Goal: Task Accomplishment & Management: Complete application form

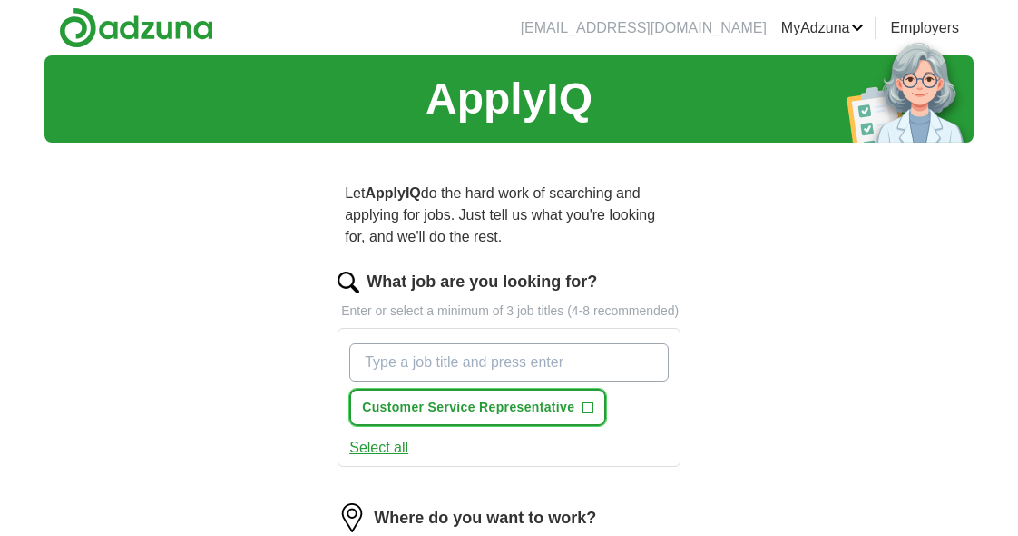
click at [583, 402] on span "+" at bounding box center [588, 407] width 11 height 15
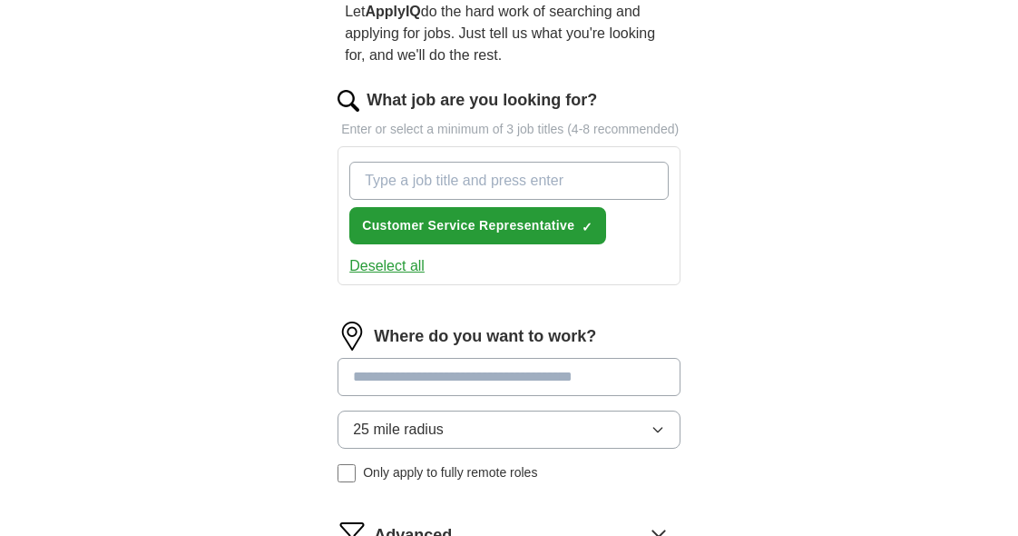
click at [484, 381] on input at bounding box center [509, 377] width 343 height 38
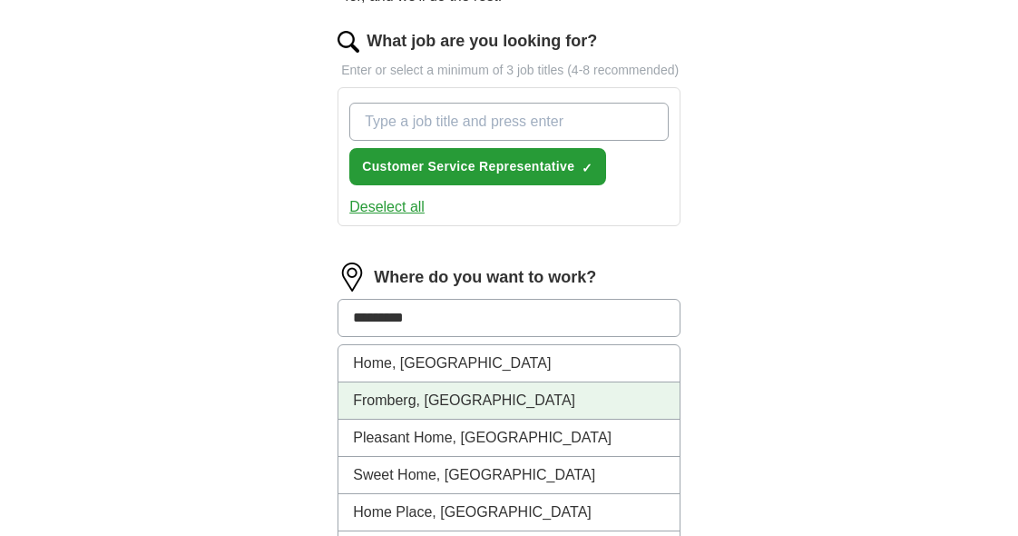
scroll to position [272, 0]
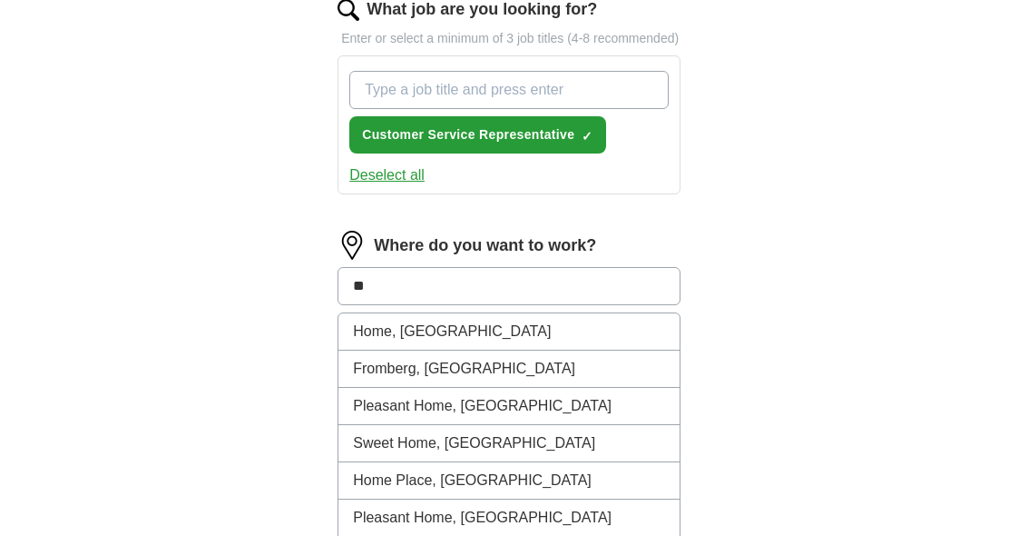
type input "*"
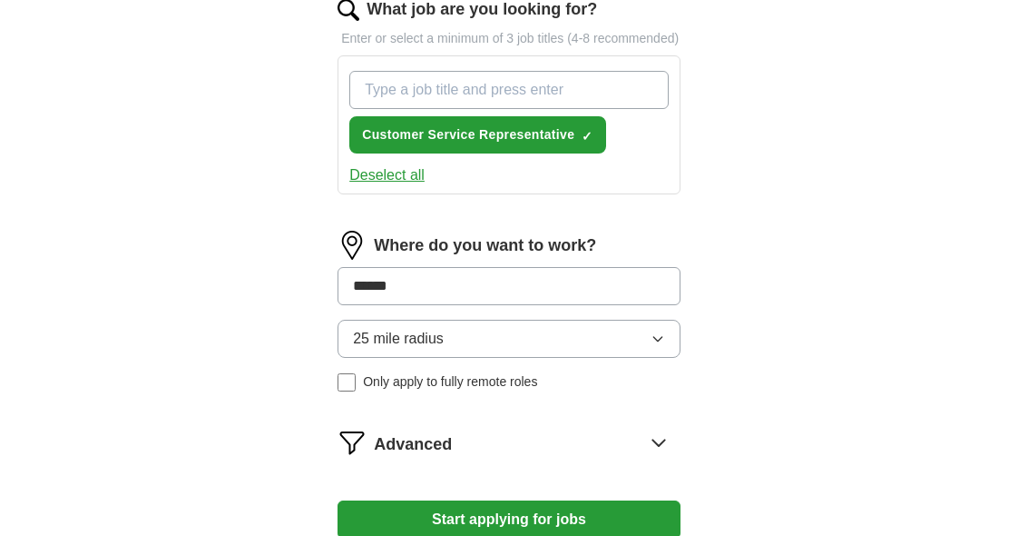
type input "******"
click at [658, 343] on div "Where do you want to work? ****** 25 mile radius Only apply to fully remote rol…" at bounding box center [509, 318] width 343 height 175
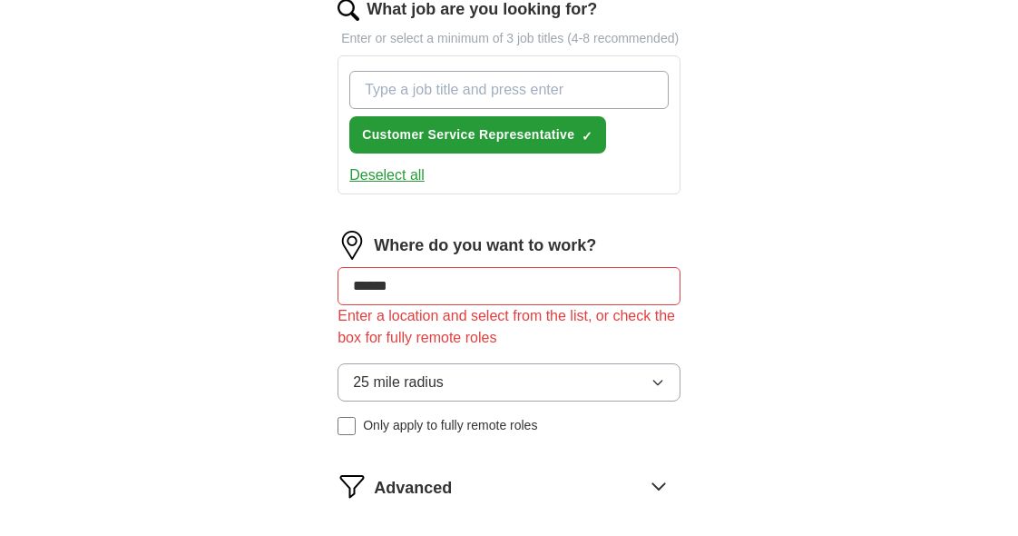
click at [421, 289] on input "******" at bounding box center [509, 286] width 343 height 38
click at [446, 376] on button "25 mile radius" at bounding box center [509, 382] width 343 height 38
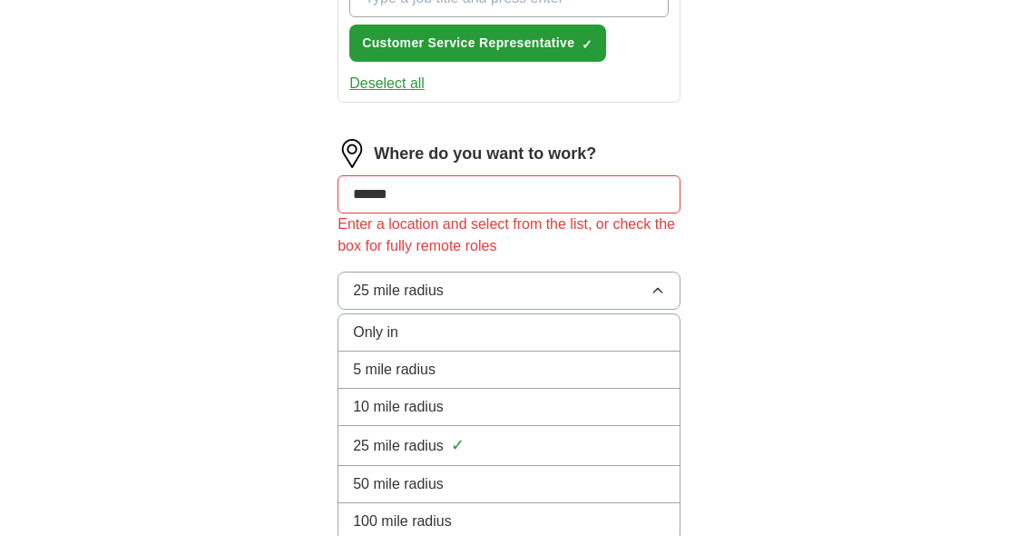
scroll to position [369, 0]
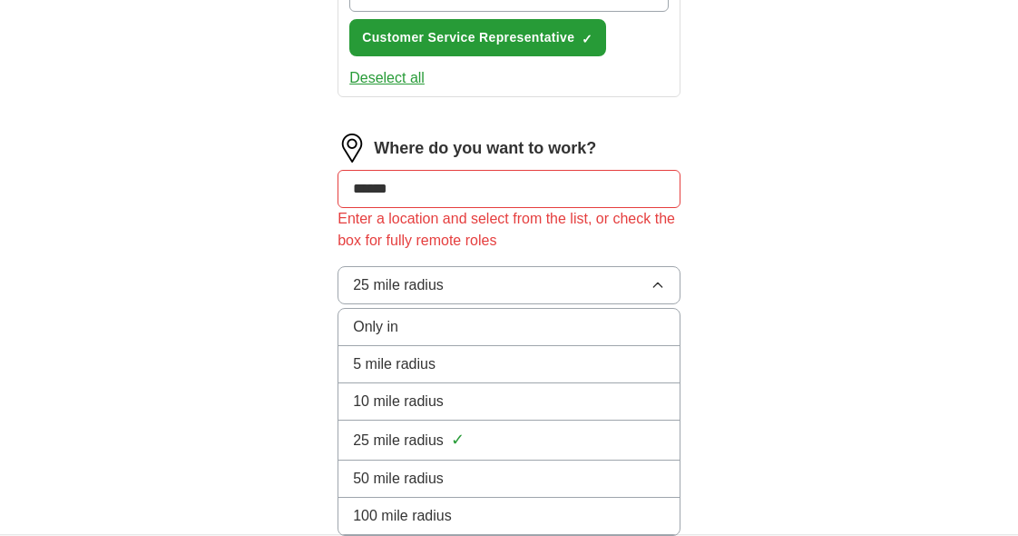
click at [475, 330] on div "Only in" at bounding box center [509, 327] width 312 height 22
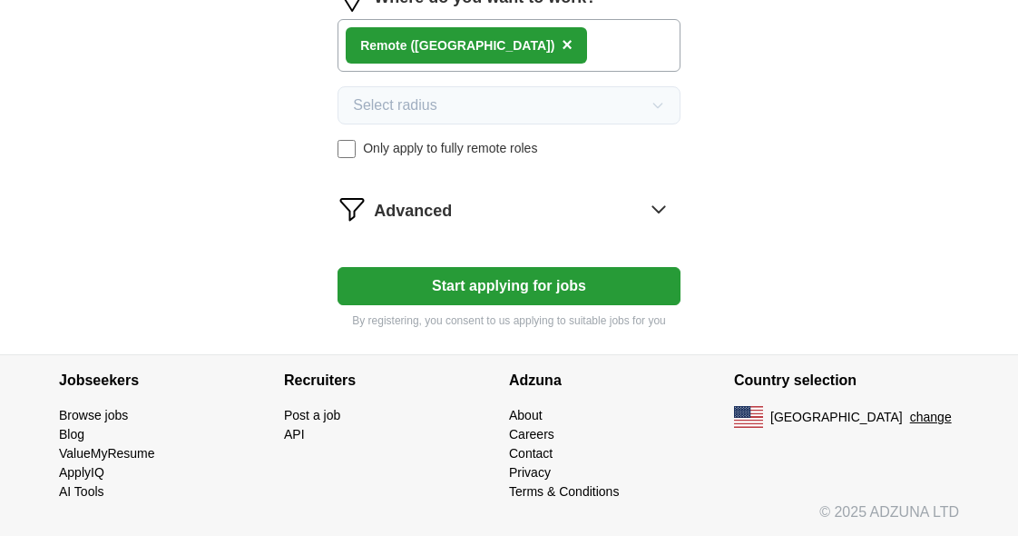
scroll to position [522, 0]
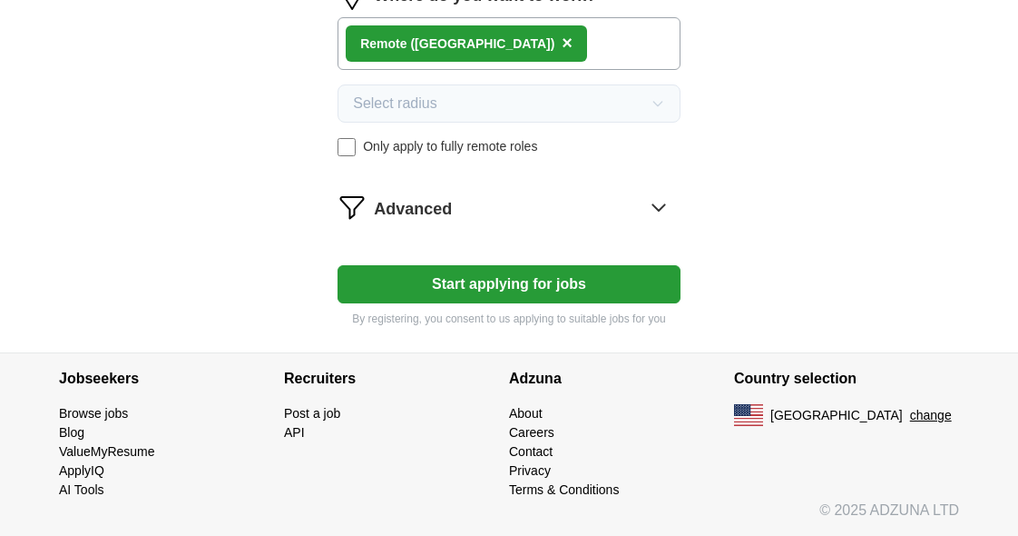
click at [656, 209] on icon at bounding box center [659, 207] width 12 height 6
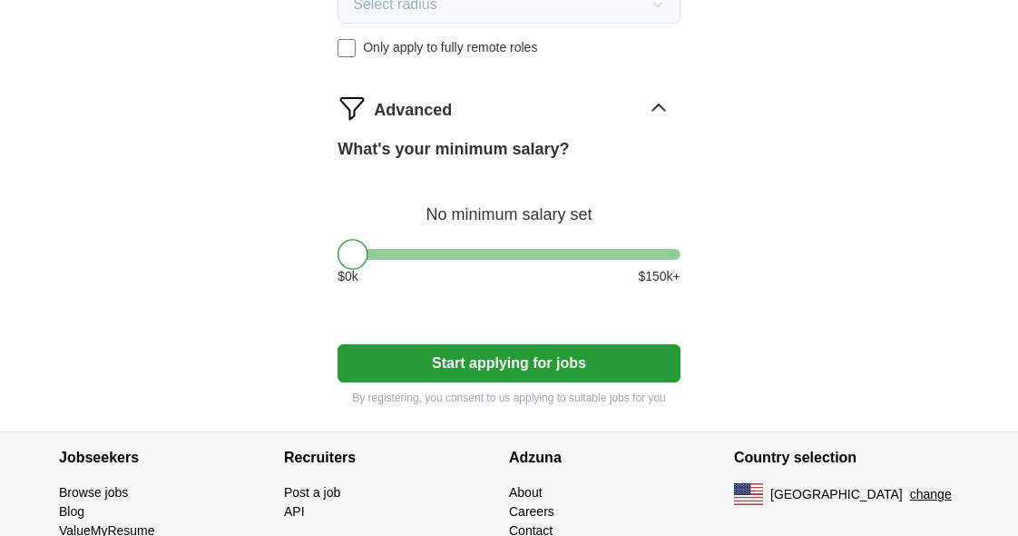
scroll to position [700, 0]
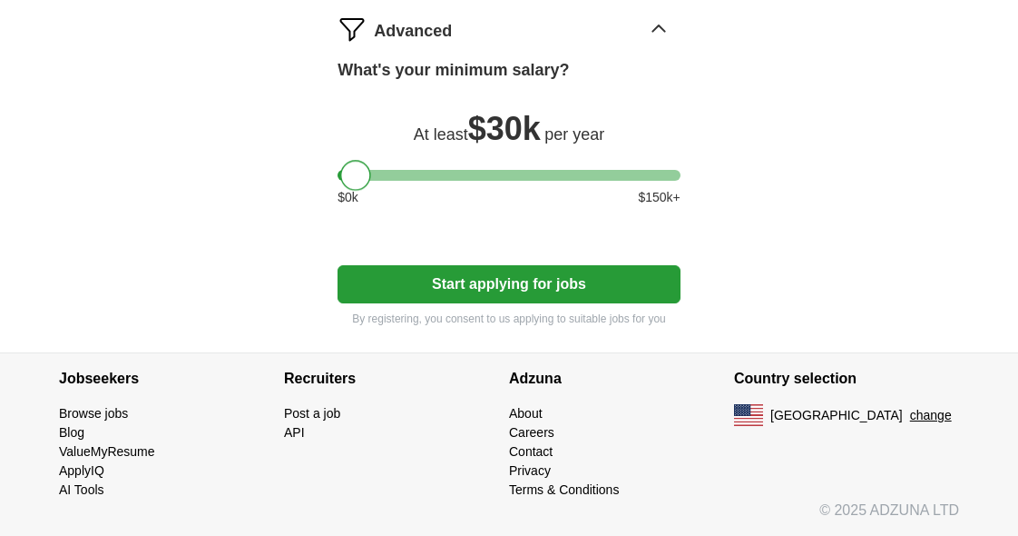
drag, startPoint x: 346, startPoint y: 182, endPoint x: 348, endPoint y: 197, distance: 14.6
click at [348, 197] on div "What's your minimum salary? At least $ 30k per year $ 0 k $ 150 k+" at bounding box center [509, 139] width 343 height 163
click at [355, 175] on div at bounding box center [355, 175] width 31 height 31
click at [405, 285] on button "Start applying for jobs" at bounding box center [509, 284] width 343 height 38
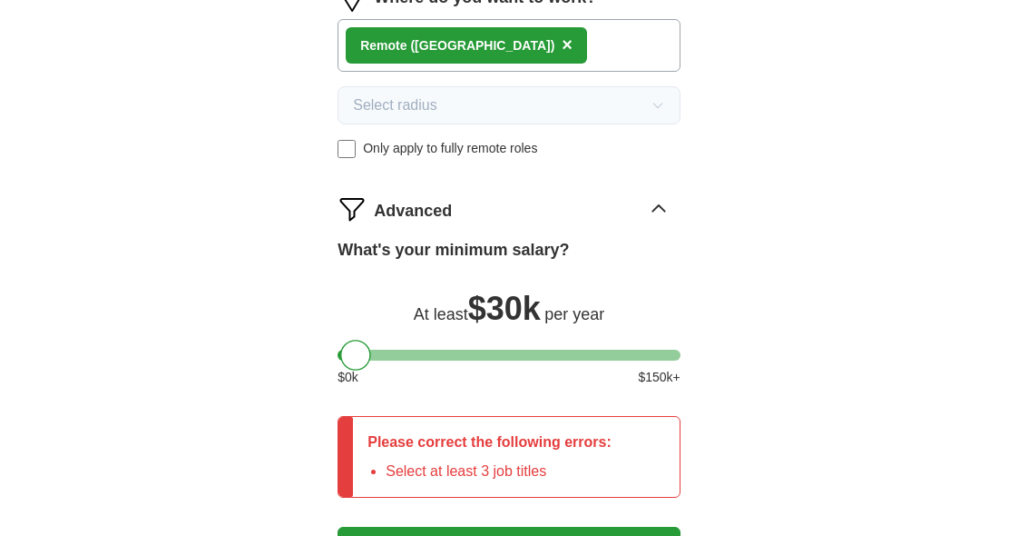
scroll to position [268, 0]
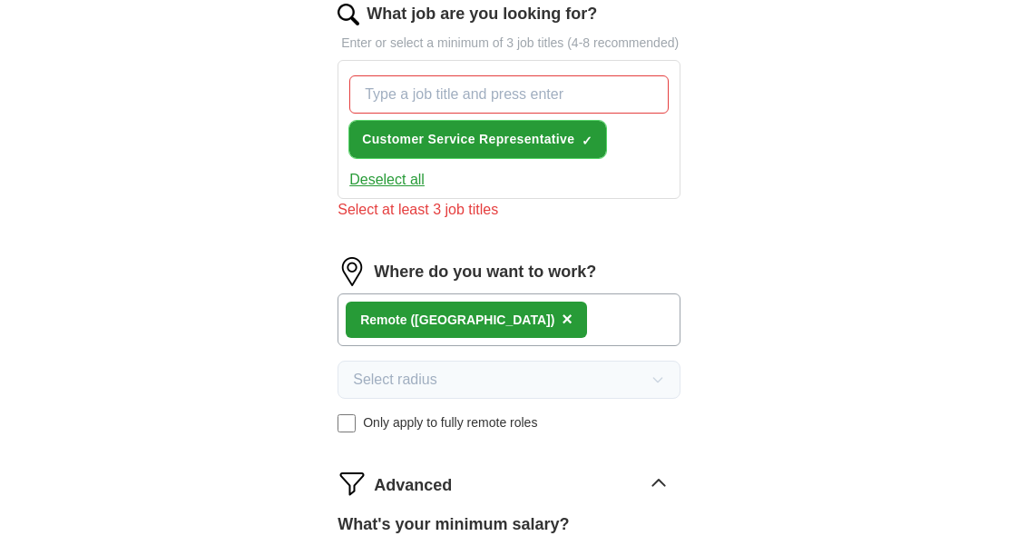
click at [506, 141] on span "Customer Service Representative" at bounding box center [468, 139] width 212 height 19
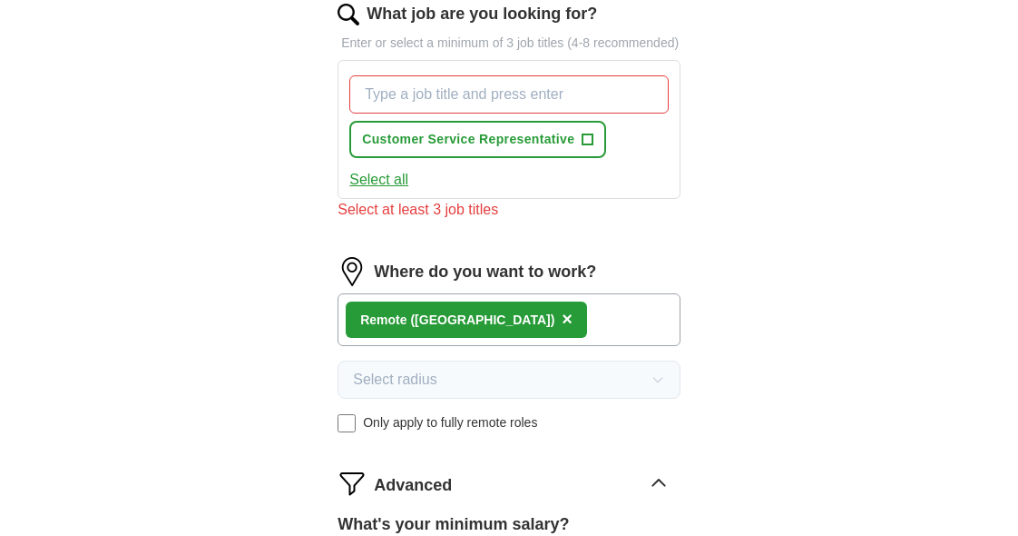
click at [394, 177] on button "Select all" at bounding box center [378, 180] width 59 height 22
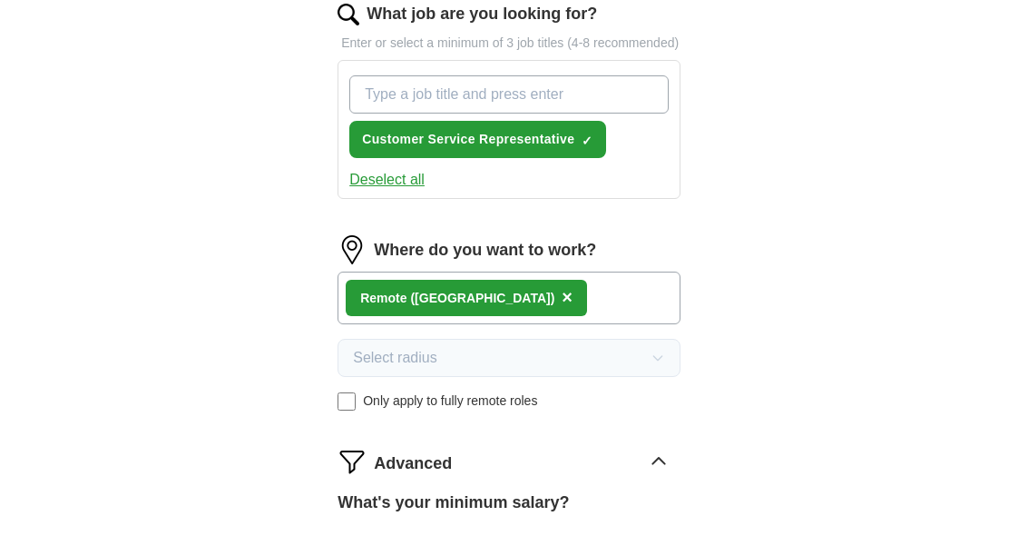
click at [504, 103] on input "What job are you looking for?" at bounding box center [508, 94] width 319 height 38
type input "customer care"
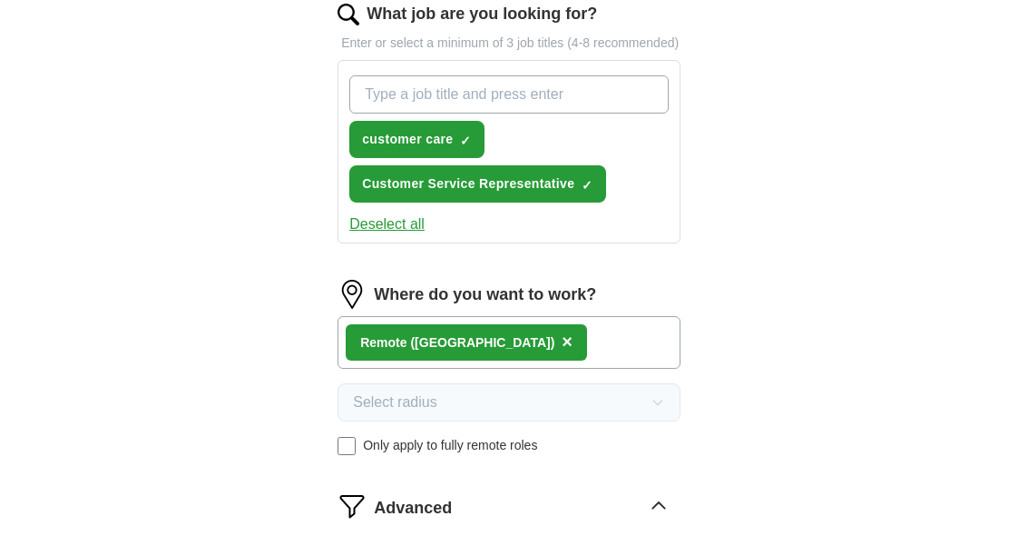
drag, startPoint x: 444, startPoint y: 85, endPoint x: 890, endPoint y: 469, distance: 588.9
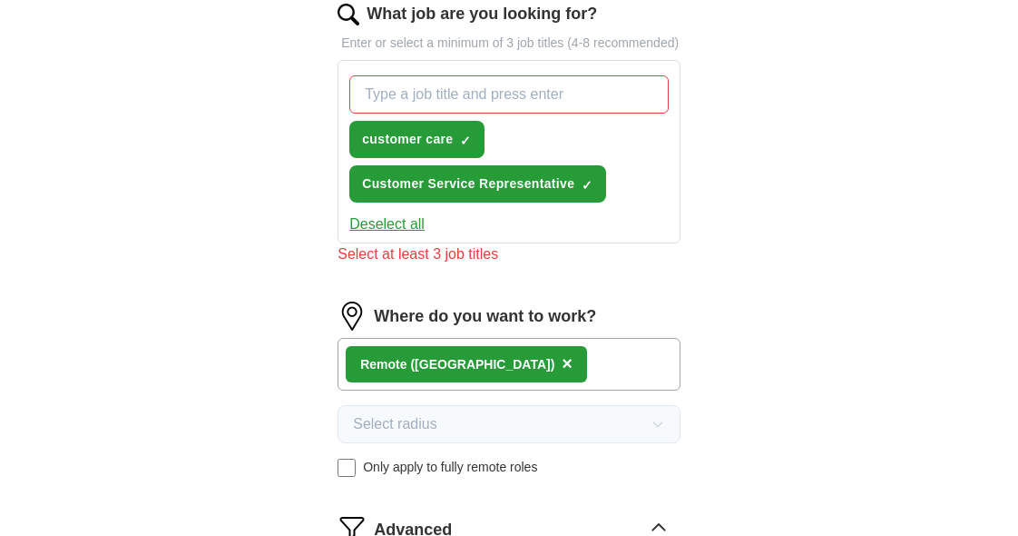
click at [636, 102] on input "What job are you looking for?" at bounding box center [508, 94] width 319 height 38
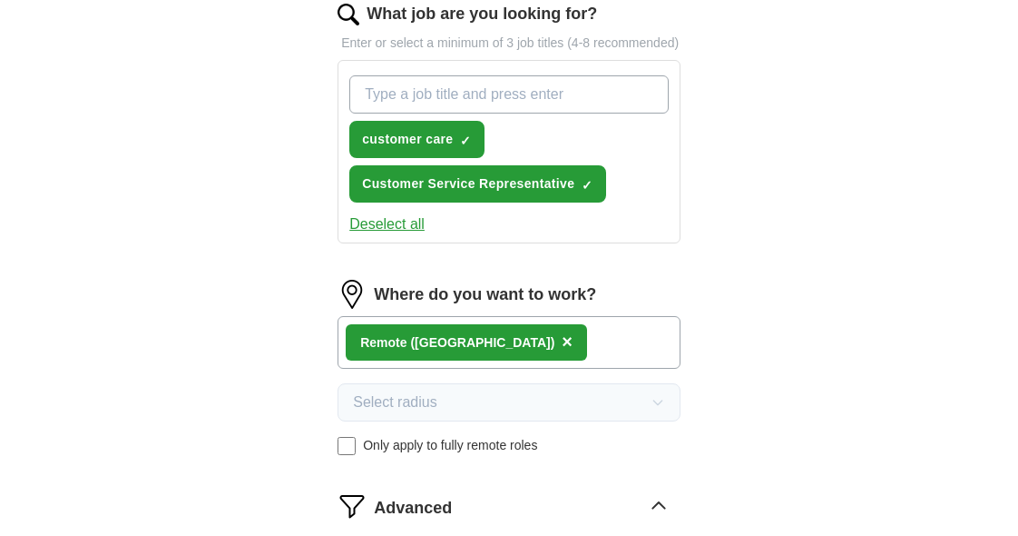
click at [627, 91] on input "What job are you looking for?" at bounding box center [508, 94] width 319 height 38
click at [467, 92] on input "What job are you looking for?" at bounding box center [508, 94] width 319 height 38
type input "o"
type input "remote services"
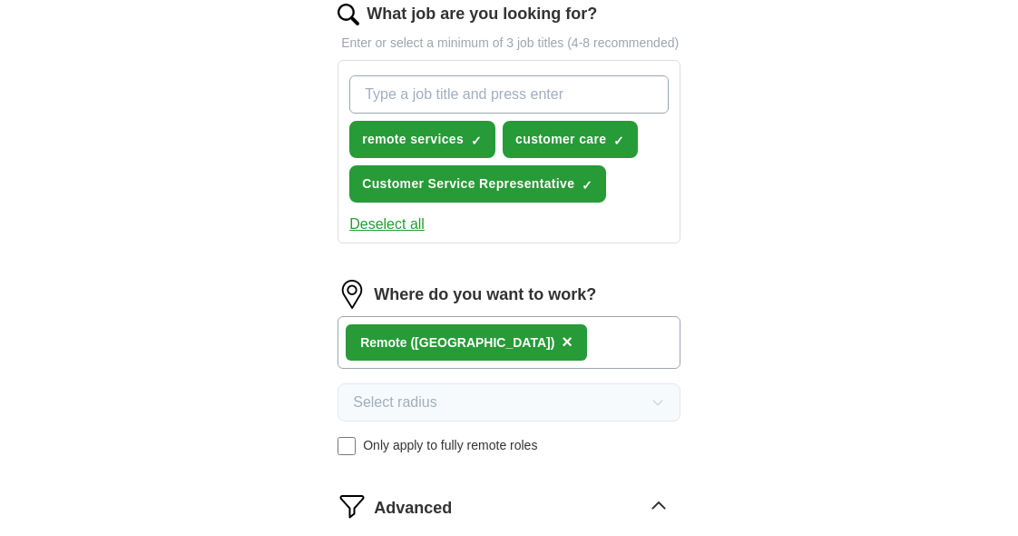
click at [746, 196] on div "ApplyIQ Let ApplyIQ do the hard work of searching and applying for jobs. Just t…" at bounding box center [508, 308] width 929 height 1041
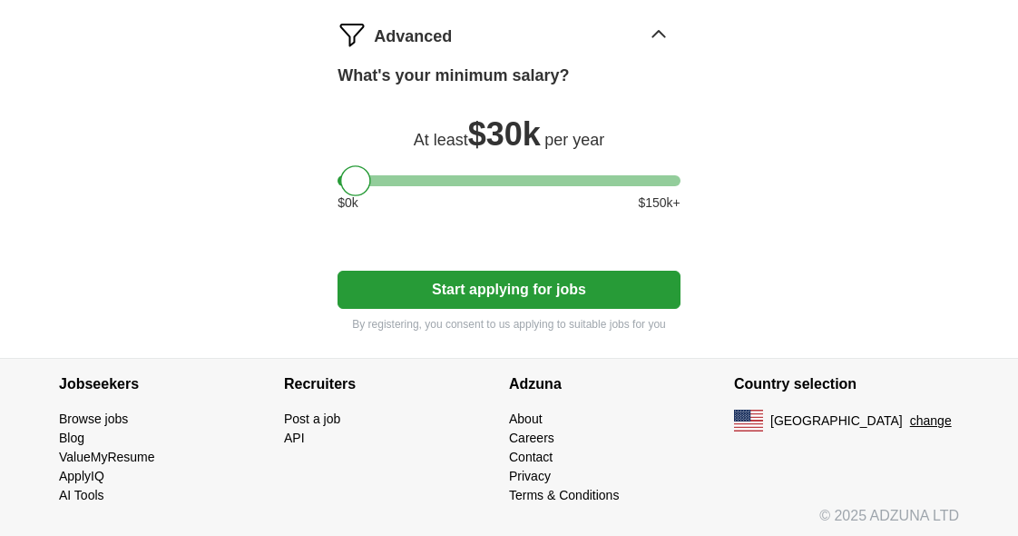
scroll to position [744, 0]
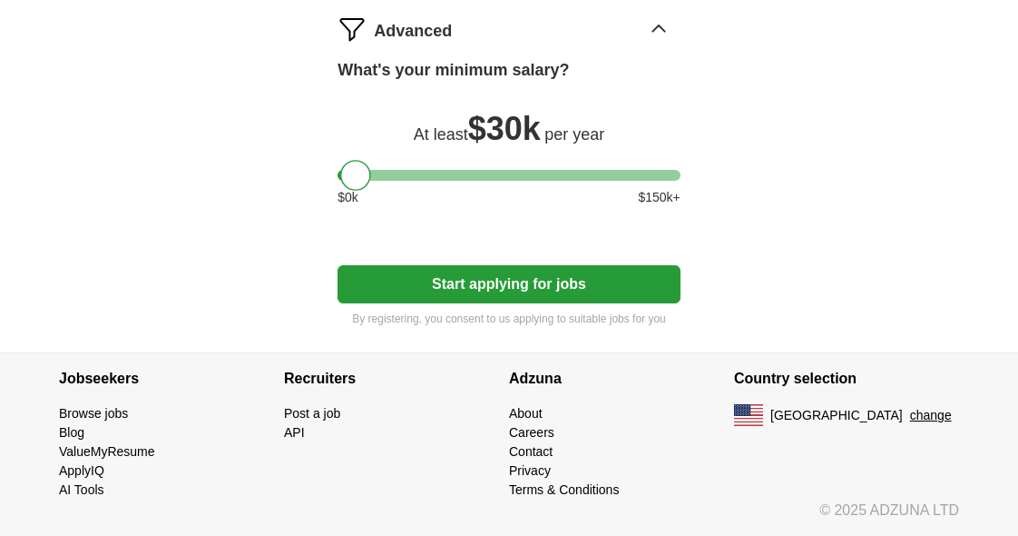
drag, startPoint x: 567, startPoint y: 281, endPoint x: 567, endPoint y: 293, distance: 11.8
click at [569, 286] on button "Start applying for jobs" at bounding box center [509, 284] width 343 height 38
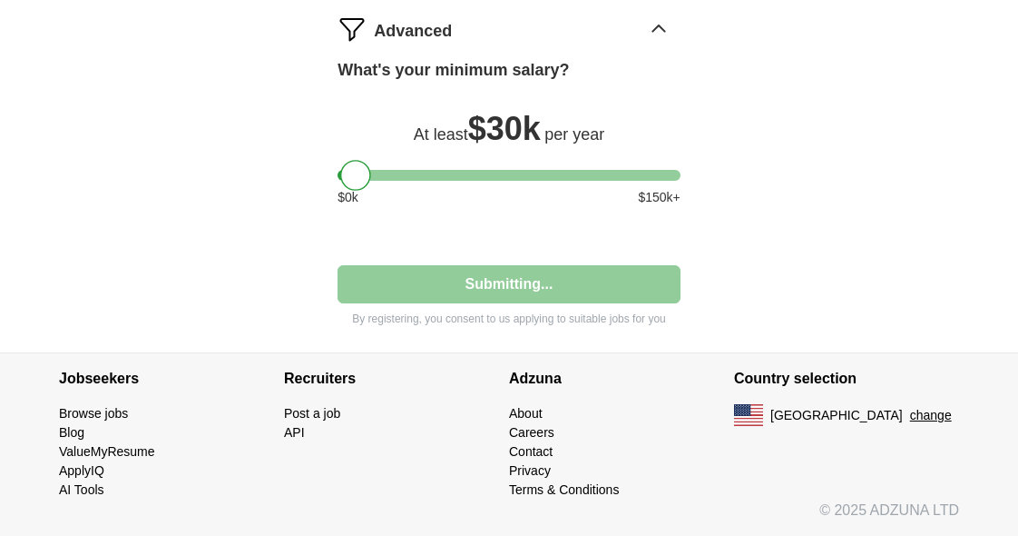
select select "**"
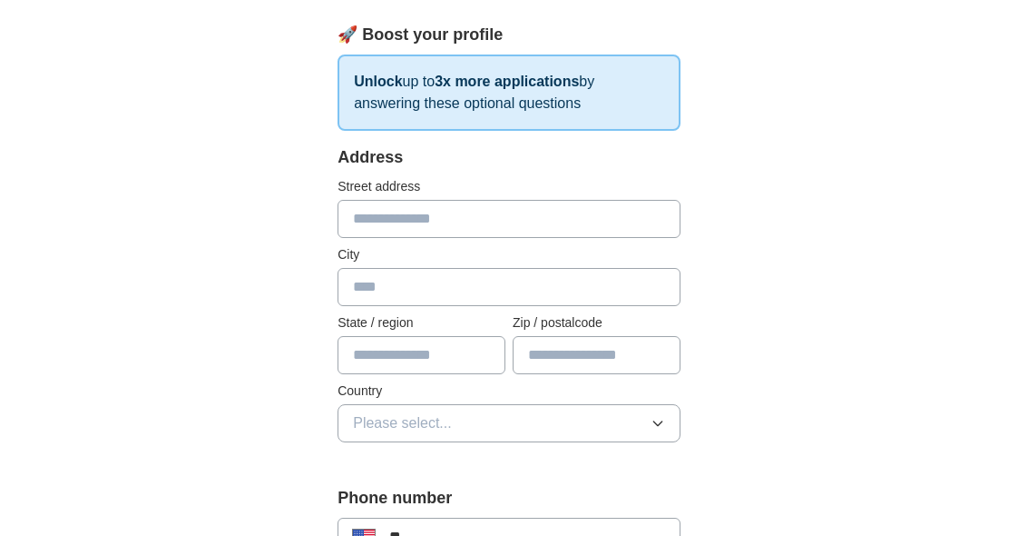
scroll to position [272, 0]
click at [415, 220] on input "text" at bounding box center [509, 218] width 343 height 38
type input "**********"
type input "*****"
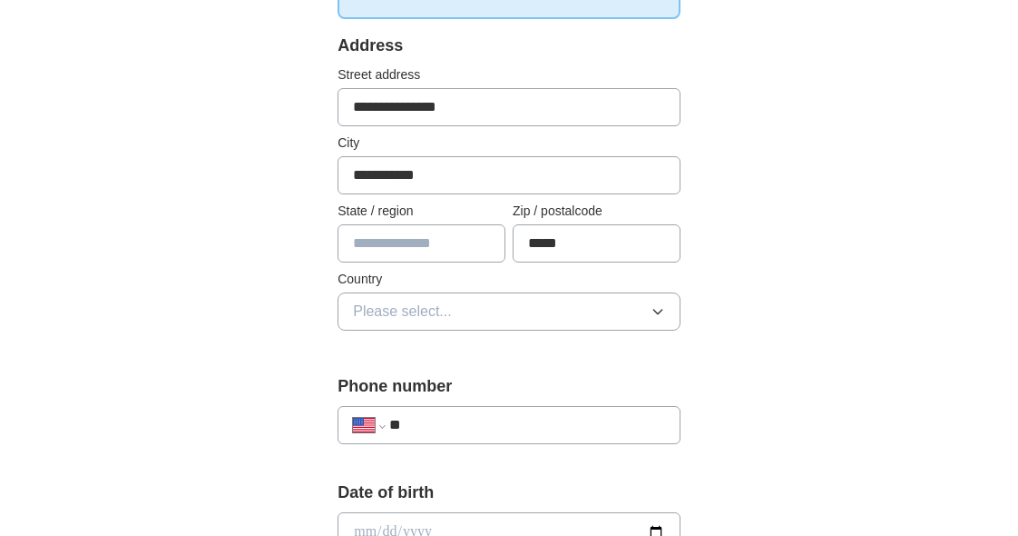
scroll to position [454, 0]
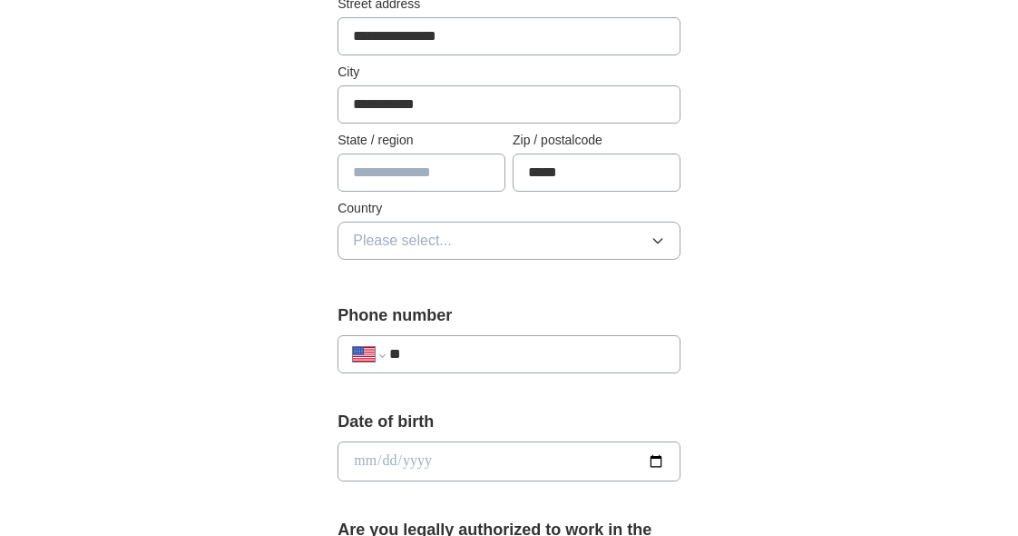
click at [403, 153] on input "text" at bounding box center [422, 172] width 168 height 38
type input "**"
click at [349, 241] on button "Please select..." at bounding box center [509, 240] width 343 height 38
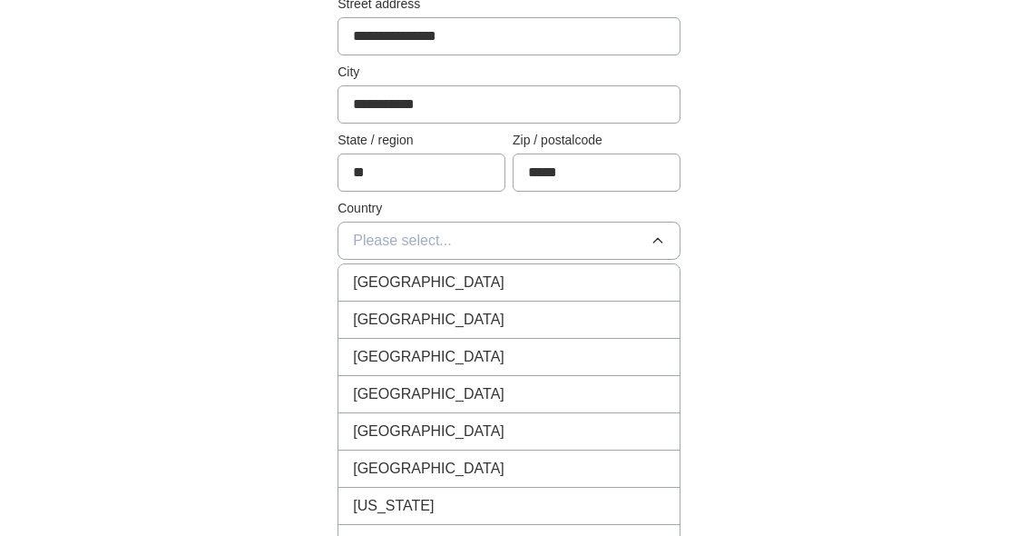
click at [366, 318] on span "United States" at bounding box center [429, 320] width 152 height 22
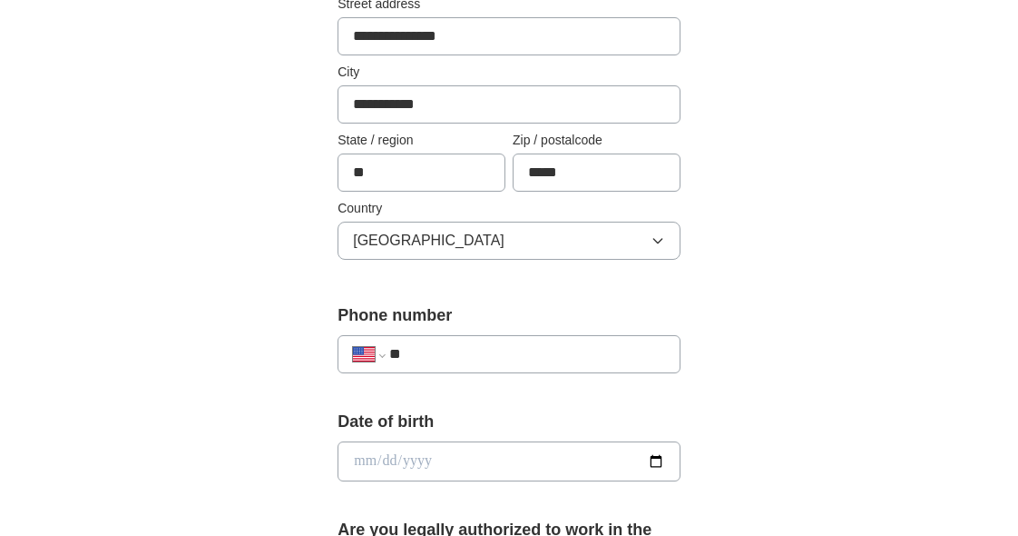
click at [436, 337] on div "**********" at bounding box center [509, 354] width 343 height 38
drag, startPoint x: 428, startPoint y: 350, endPoint x: 416, endPoint y: 345, distance: 13.8
click at [428, 350] on input "**" at bounding box center [527, 354] width 276 height 22
type input "**********"
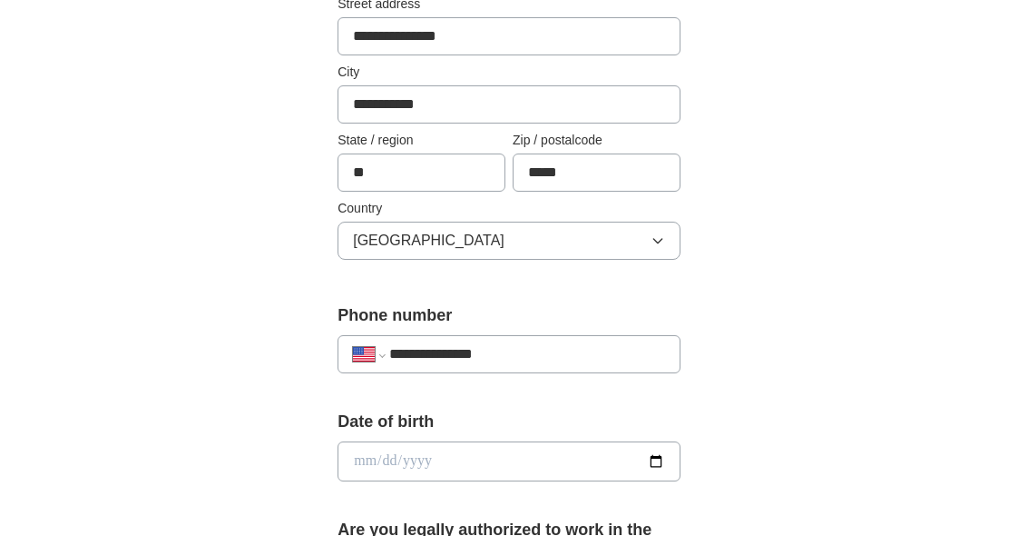
click at [840, 362] on div "**********" at bounding box center [508, 439] width 929 height 1675
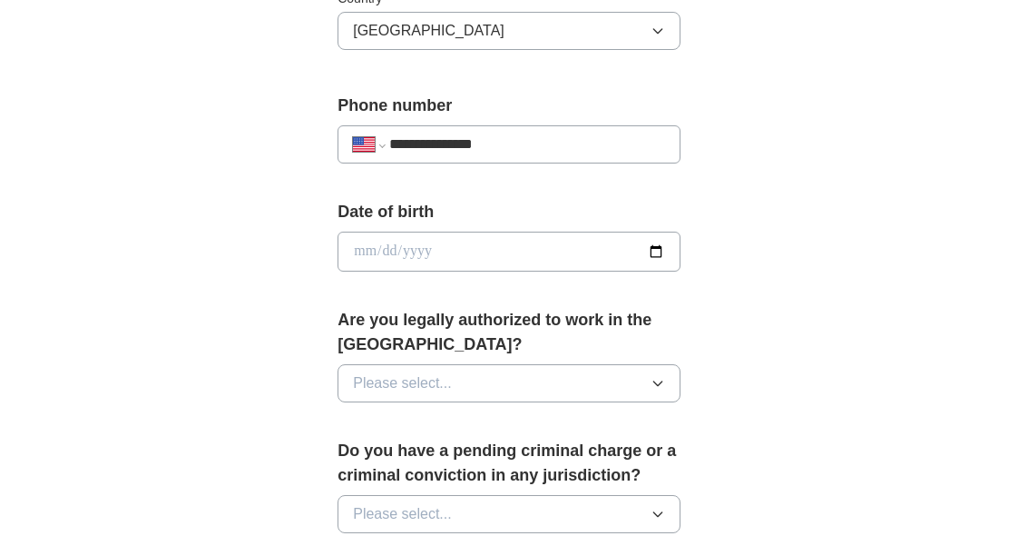
scroll to position [726, 0]
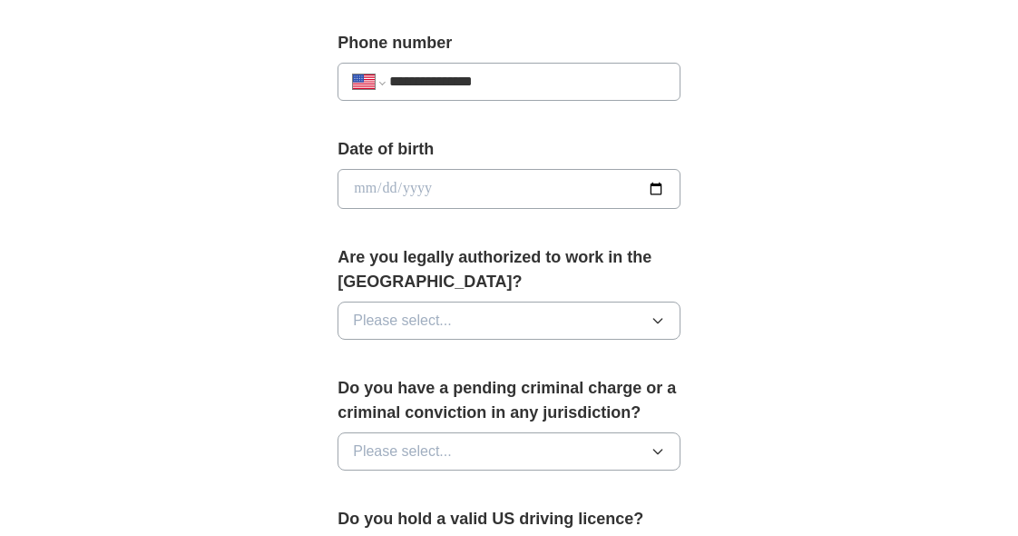
click at [434, 197] on input "date" at bounding box center [509, 189] width 343 height 40
type input "**********"
click at [411, 326] on span "Please select..." at bounding box center [402, 321] width 99 height 22
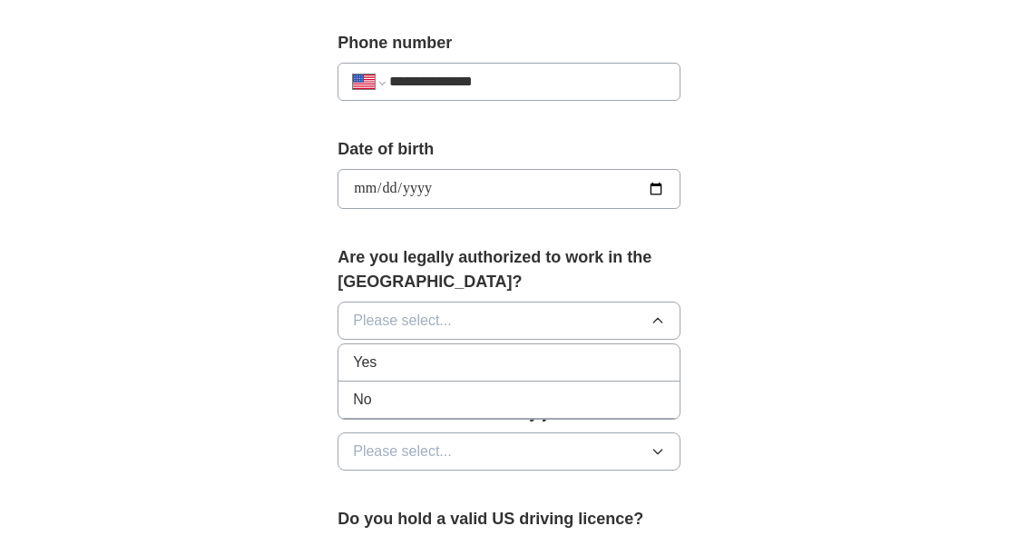
click at [391, 353] on div "Yes" at bounding box center [509, 362] width 312 height 22
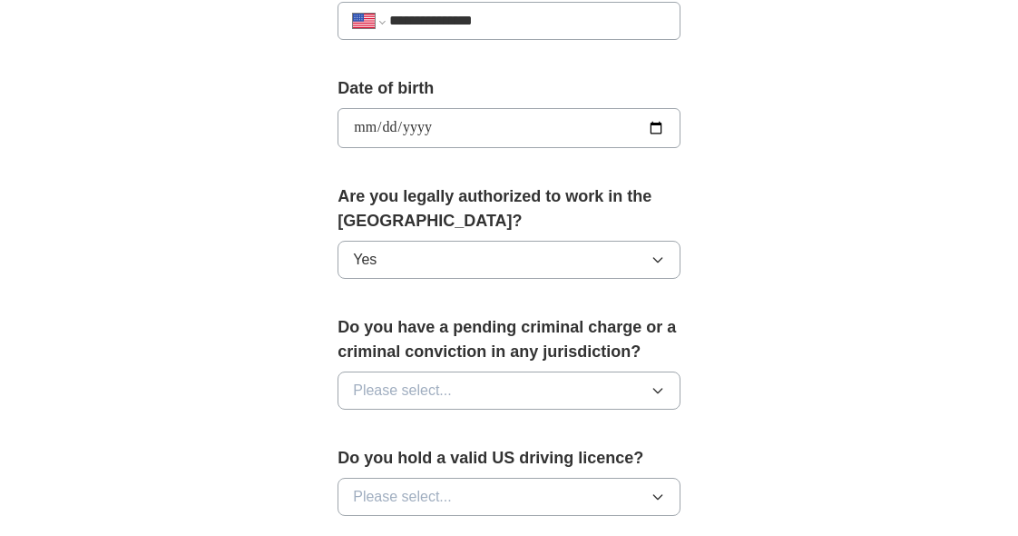
scroll to position [817, 0]
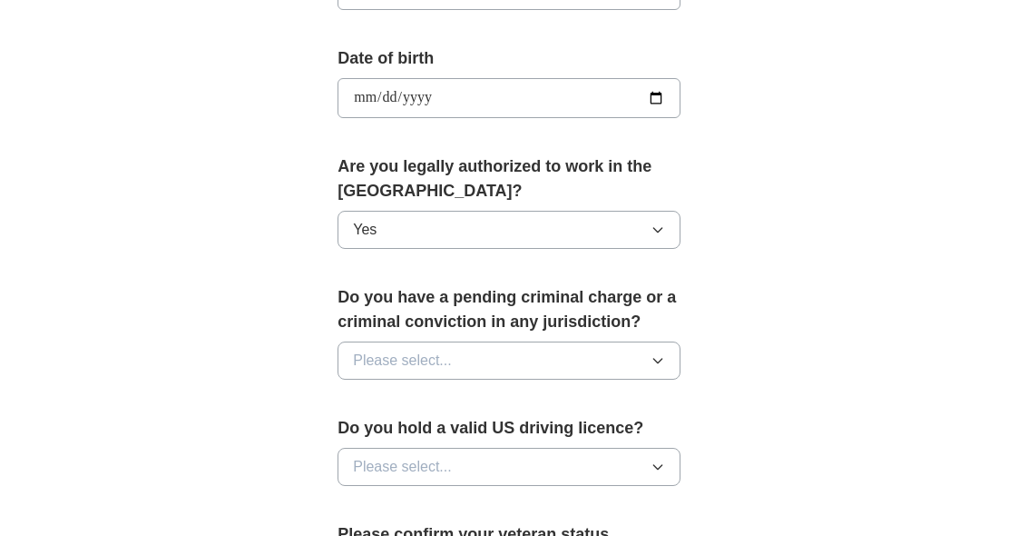
click at [407, 369] on span "Please select..." at bounding box center [402, 360] width 99 height 22
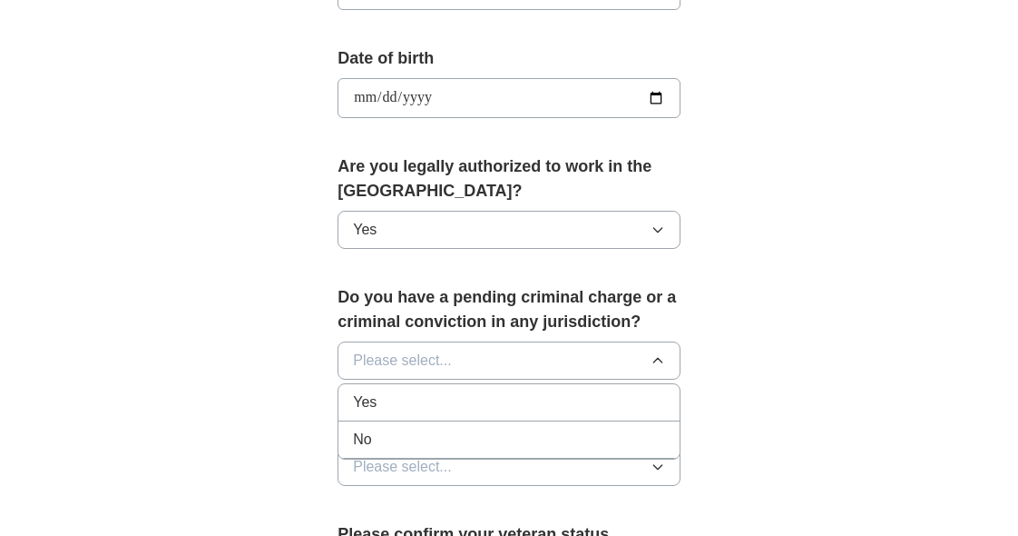
click at [378, 429] on div "No" at bounding box center [509, 439] width 312 height 22
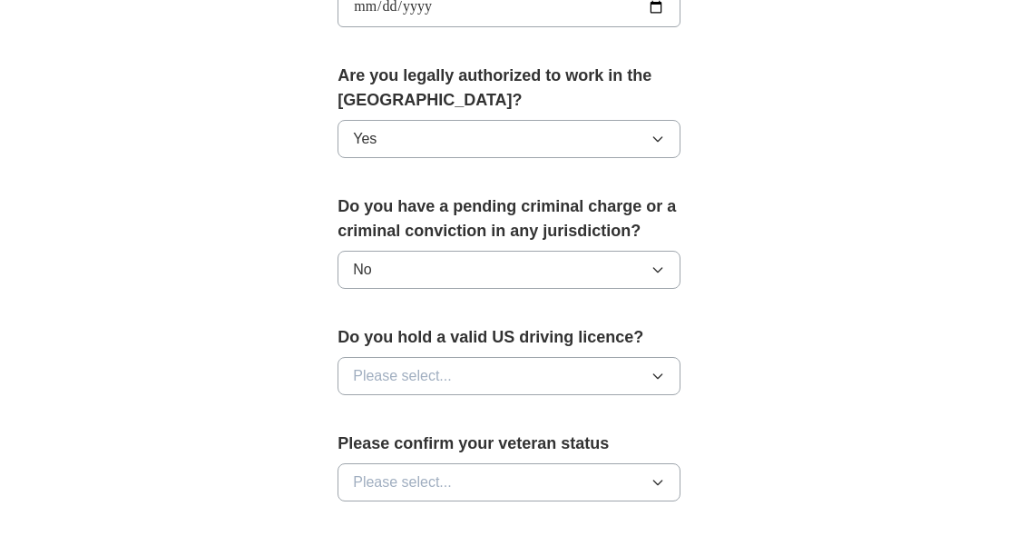
scroll to position [998, 0]
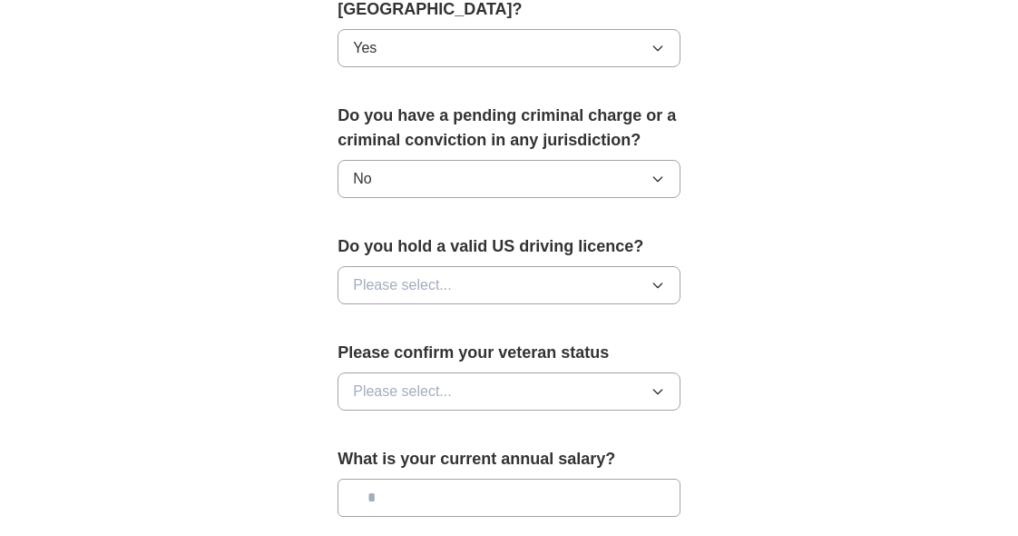
click at [427, 285] on span "Please select..." at bounding box center [402, 285] width 99 height 22
click at [439, 326] on div "Yes" at bounding box center [509, 327] width 312 height 22
click at [477, 390] on button "Please select..." at bounding box center [509, 391] width 343 height 38
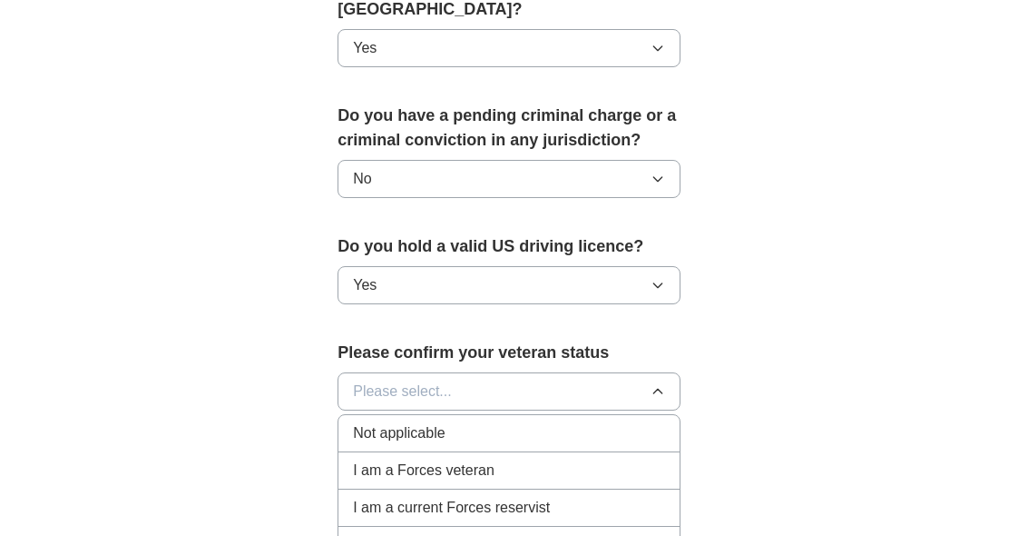
click at [464, 428] on div "Not applicable" at bounding box center [509, 433] width 312 height 22
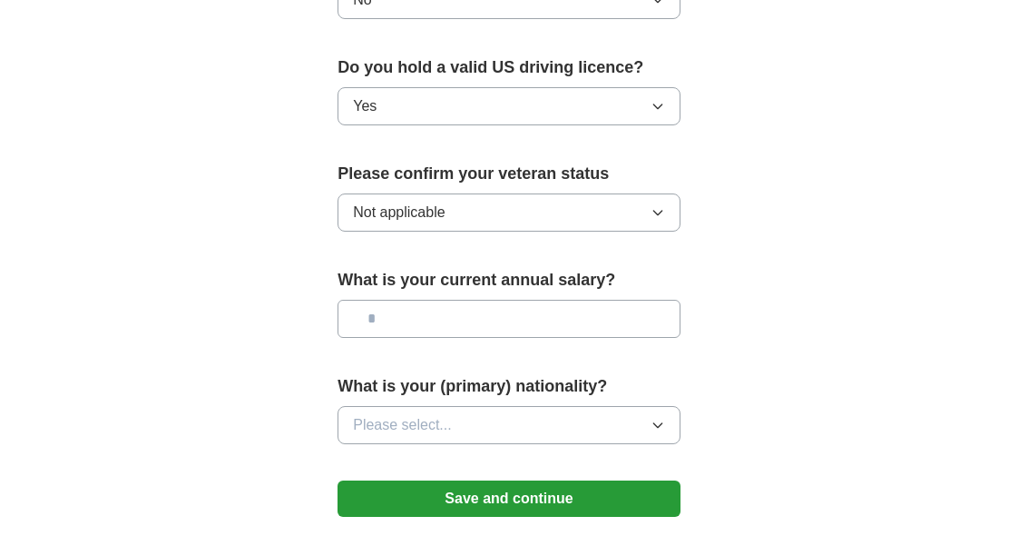
scroll to position [1180, 0]
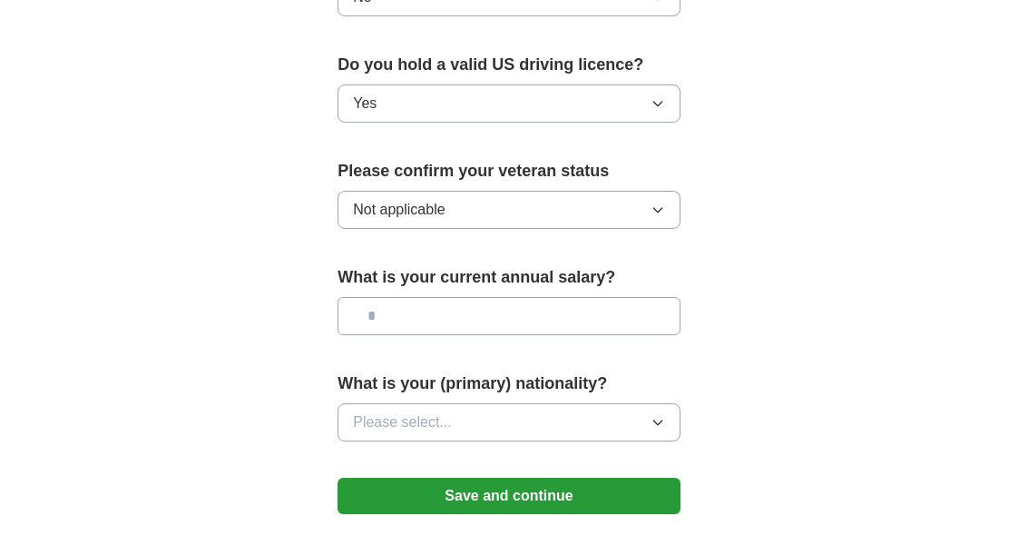
click at [465, 323] on input "text" at bounding box center [509, 316] width 343 height 38
type input "**"
type input "*******"
click at [573, 436] on button "Please select..." at bounding box center [509, 422] width 343 height 38
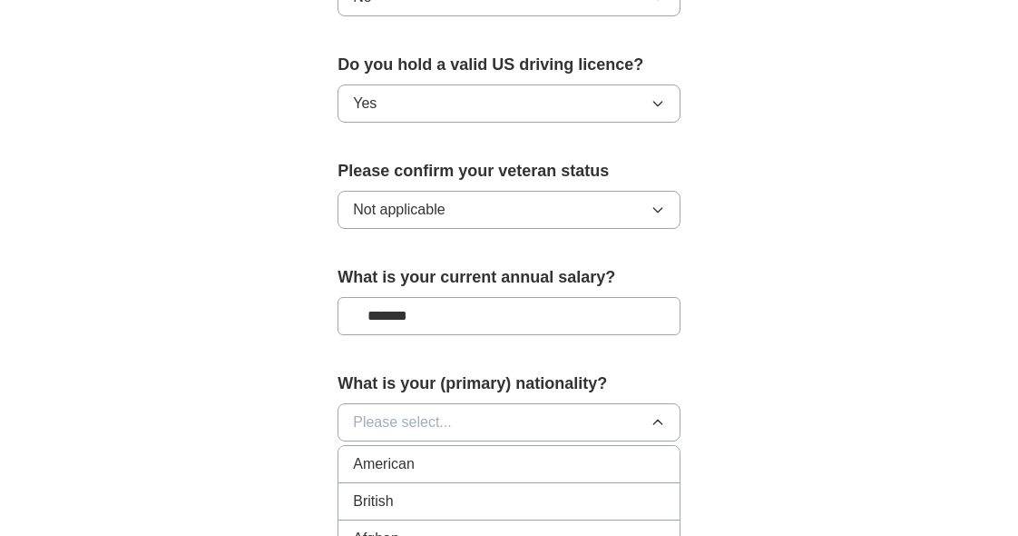
click at [515, 464] on div "American" at bounding box center [509, 464] width 312 height 22
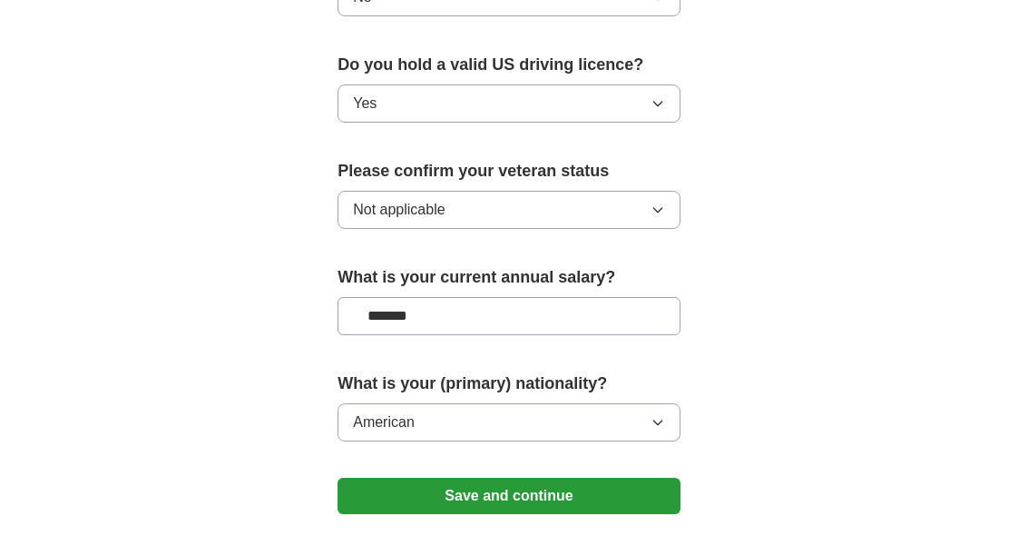
click at [562, 495] on button "Save and continue" at bounding box center [509, 495] width 343 height 36
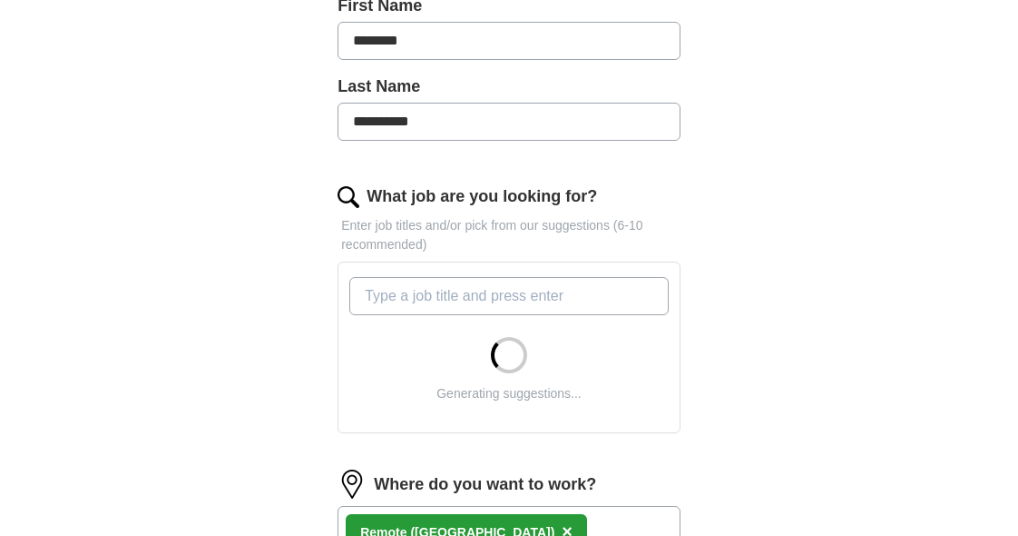
scroll to position [454, 0]
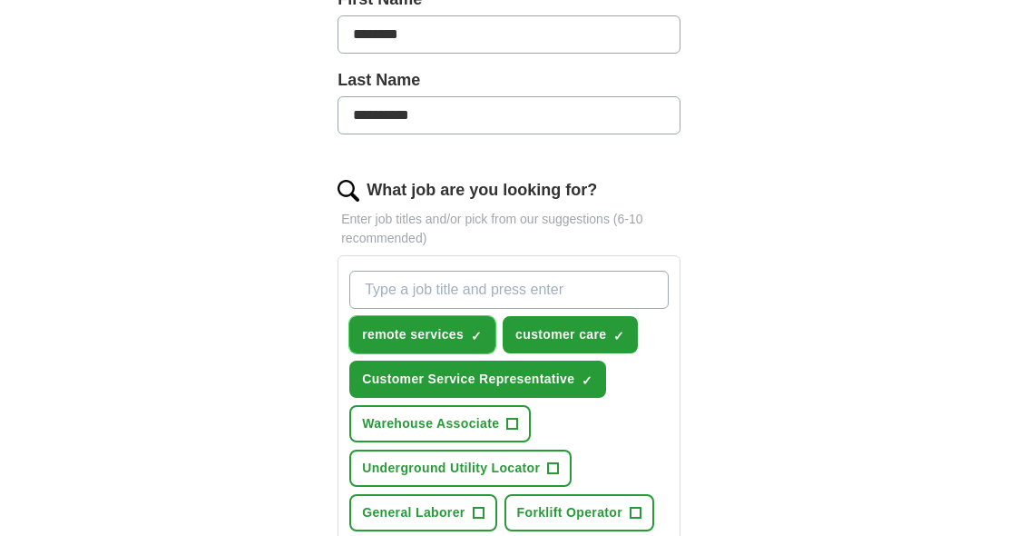
click at [0, 0] on span "×" at bounding box center [0, 0] width 0 height 0
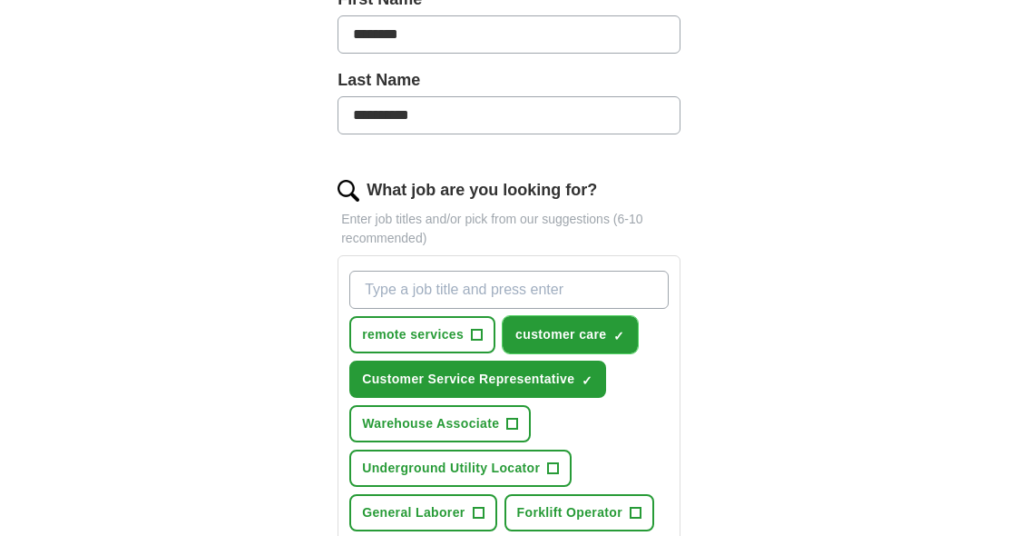
click at [611, 333] on button "customer care ✓ ×" at bounding box center [570, 334] width 135 height 37
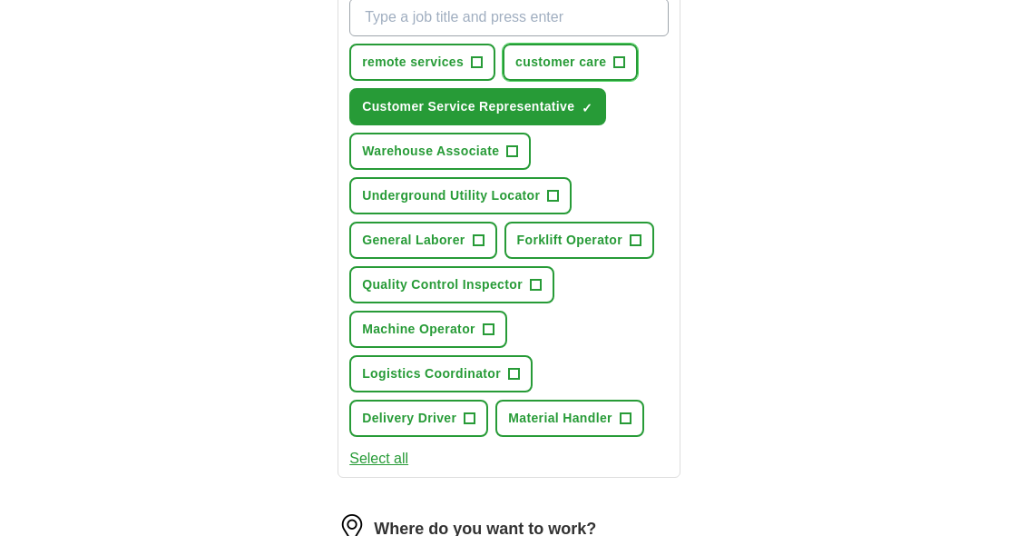
scroll to position [635, 0]
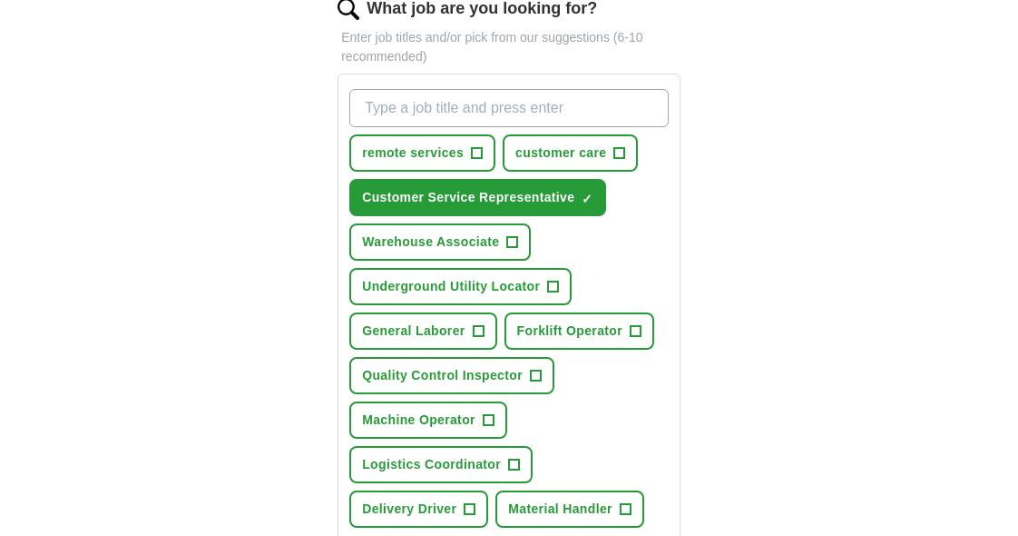
click at [552, 116] on input "What job are you looking for?" at bounding box center [508, 108] width 319 height 38
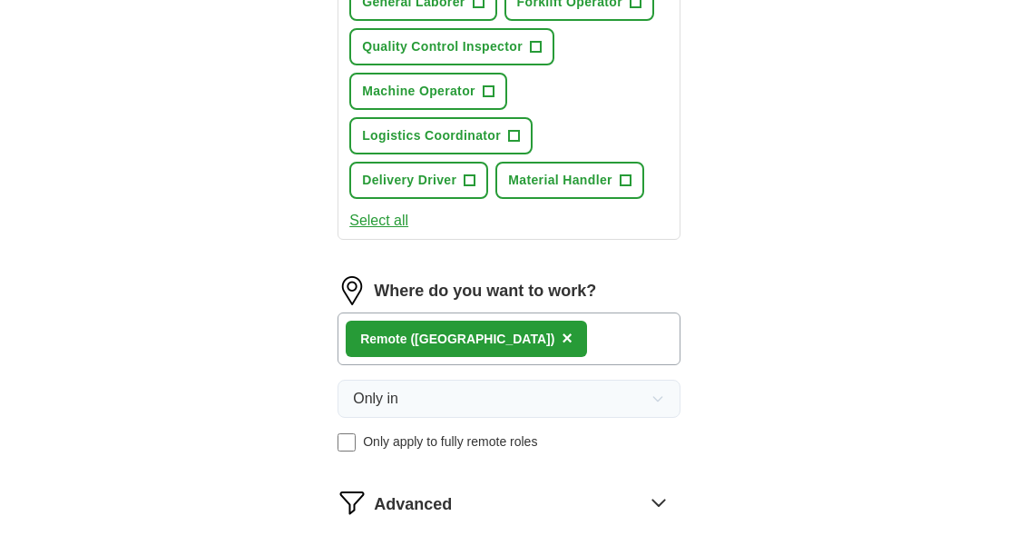
scroll to position [998, 0]
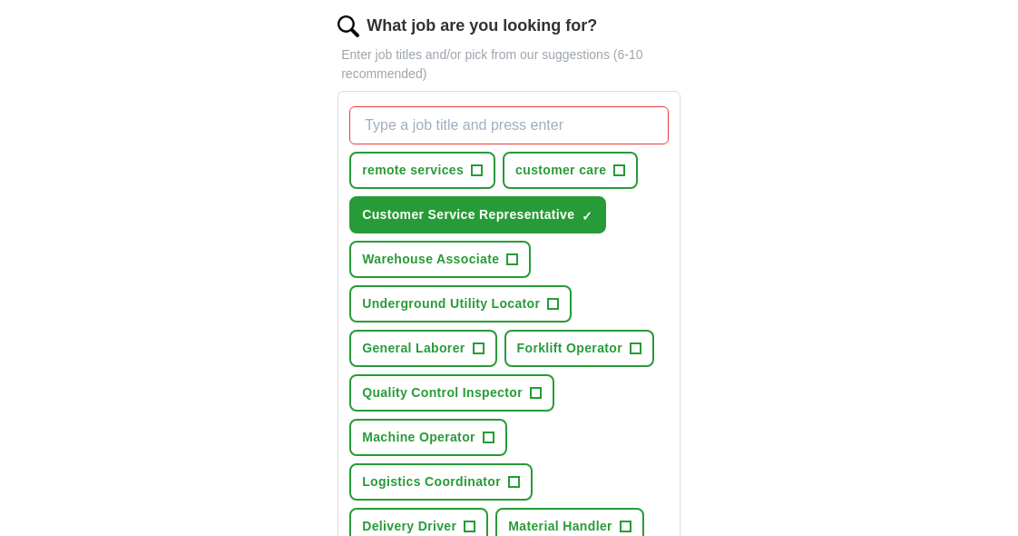
scroll to position [545, 0]
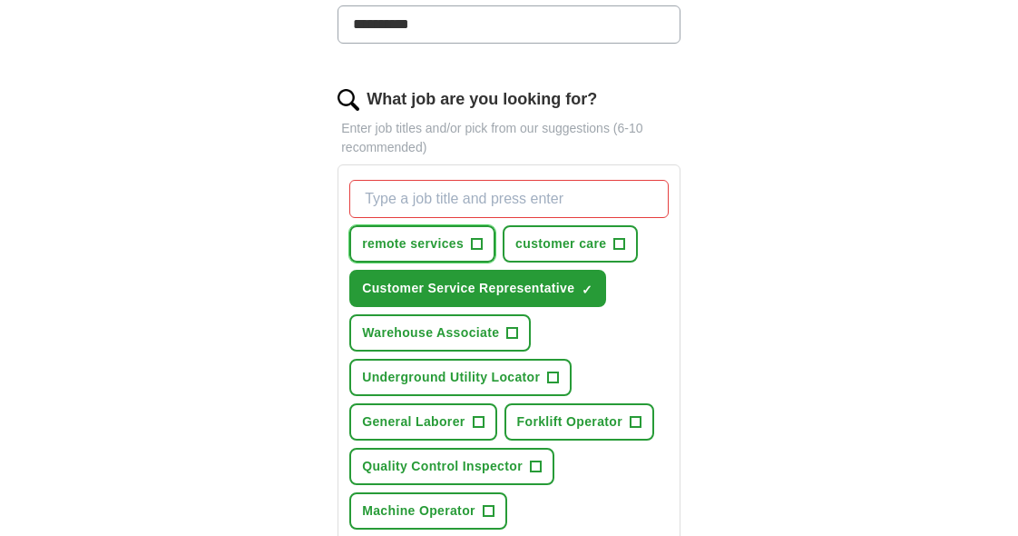
click at [469, 249] on button "remote services +" at bounding box center [422, 243] width 146 height 37
click at [622, 247] on span "+" at bounding box center [619, 244] width 11 height 15
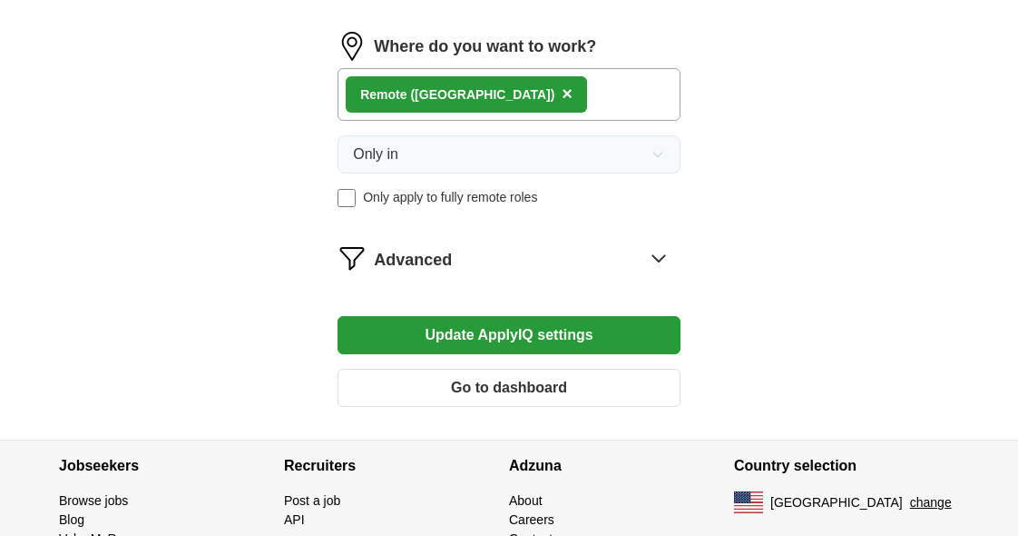
scroll to position [1271, 0]
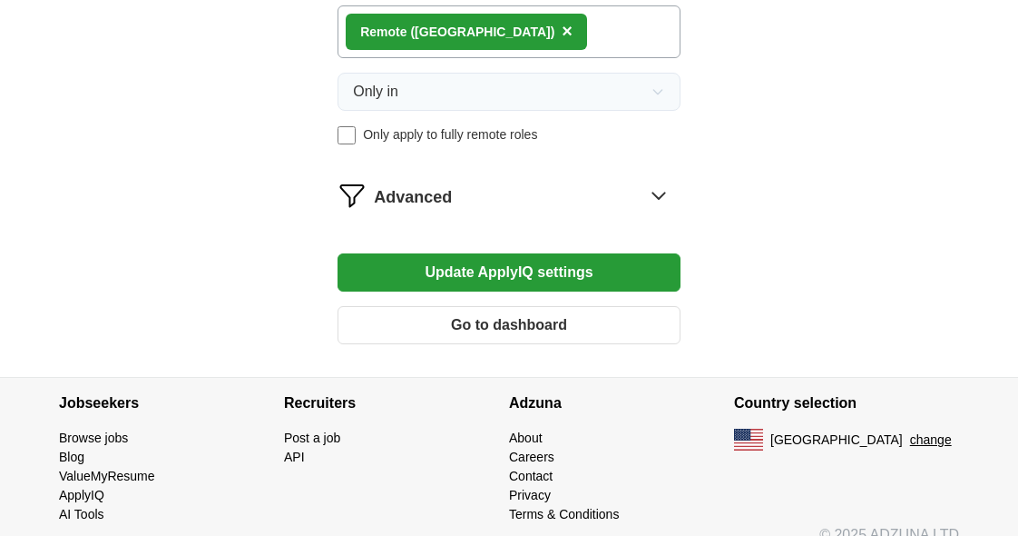
click at [494, 277] on button "Update ApplyIQ settings" at bounding box center [509, 272] width 343 height 38
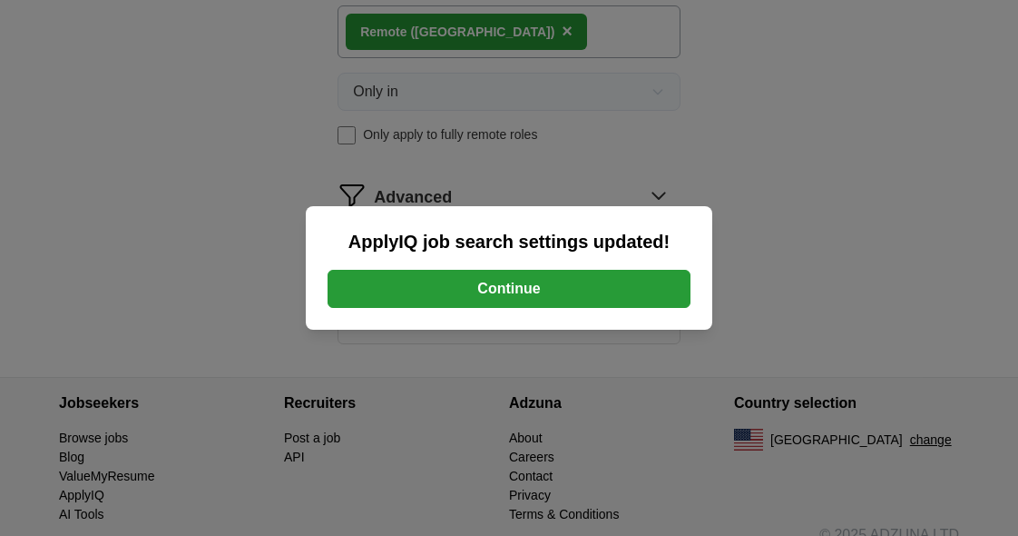
click at [497, 291] on button "Continue" at bounding box center [509, 289] width 363 height 38
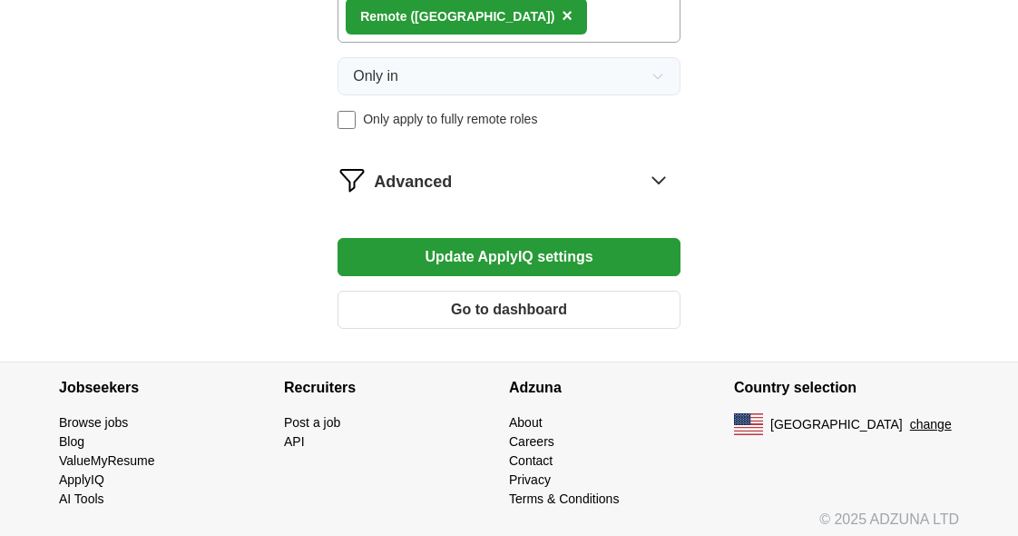
scroll to position [1340, 0]
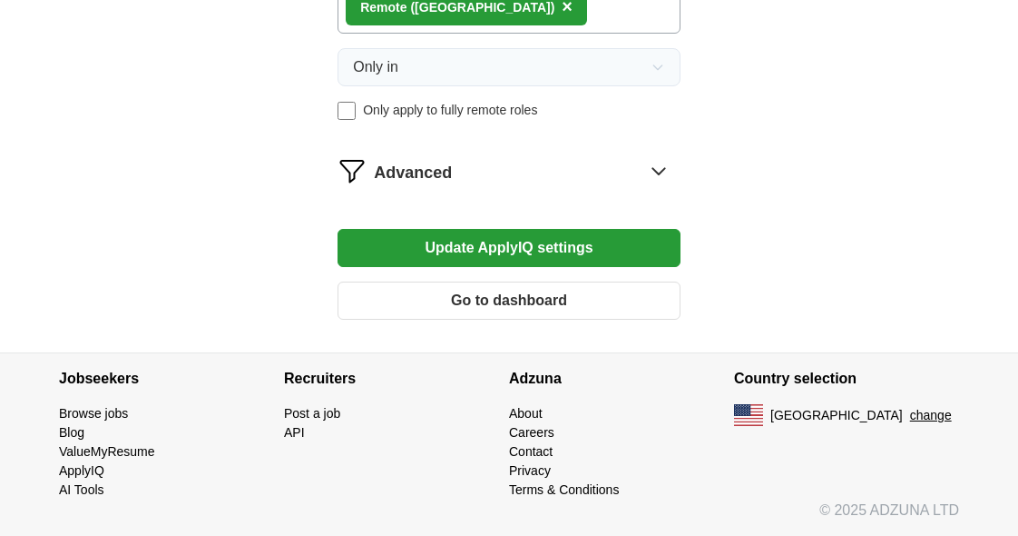
click at [490, 283] on button "Go to dashboard" at bounding box center [509, 300] width 343 height 38
